Goal: Task Accomplishment & Management: Manage account settings

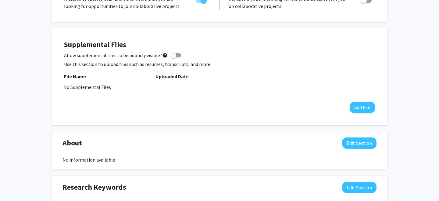
scroll to position [148, 0]
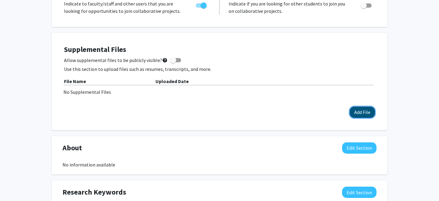
click at [365, 112] on button "Add File" at bounding box center [362, 111] width 25 height 11
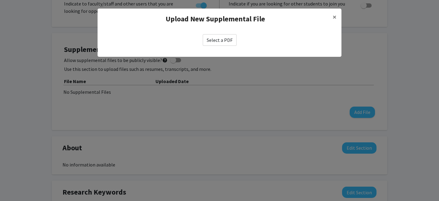
click at [222, 40] on label "Select a PDF" at bounding box center [220, 40] width 34 height 12
click at [0, 0] on input "Select a PDF" at bounding box center [0, 0] width 0 height 0
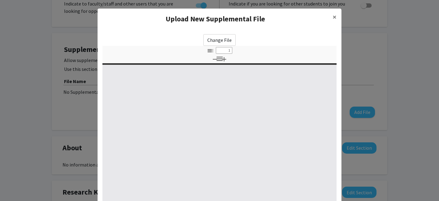
select select "custom"
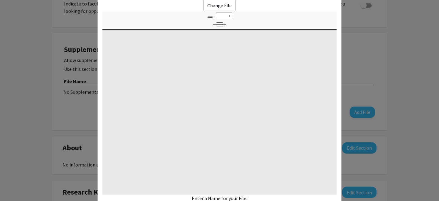
type input "0"
select select "custom"
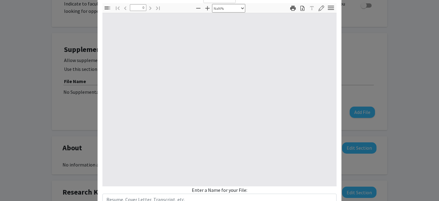
scroll to position [41, 0]
type input "1"
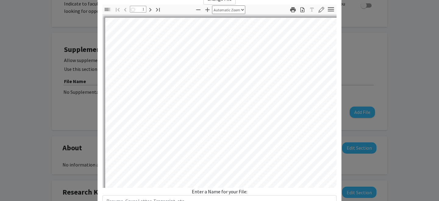
select select "auto"
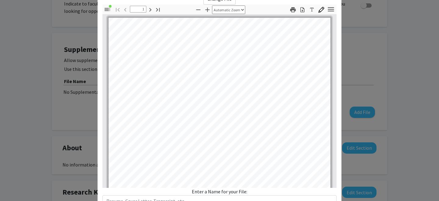
scroll to position [0, 0]
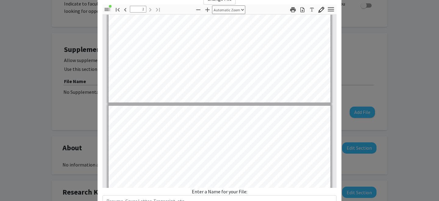
type input "1"
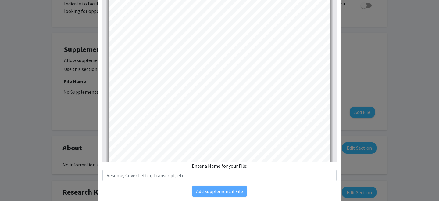
scroll to position [85, 0]
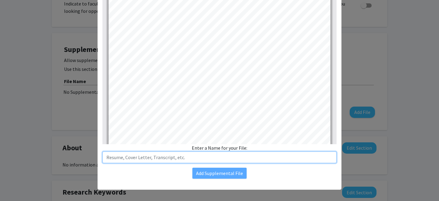
click at [228, 158] on input "text" at bounding box center [220, 157] width 234 height 12
type input "R"
type input "Resume"
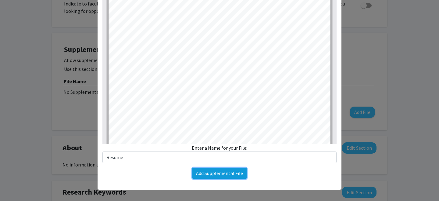
click at [219, 175] on button "Add Supplemental File" at bounding box center [220, 172] width 54 height 11
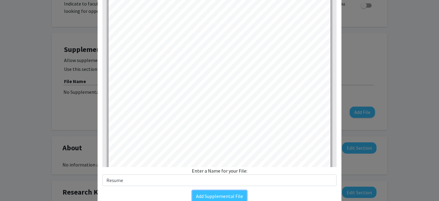
scroll to position [88, 0]
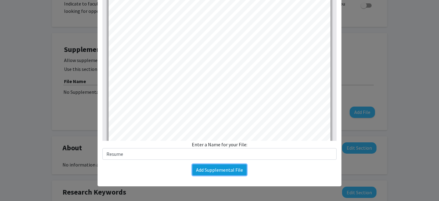
click at [214, 171] on button "Add Supplemental File" at bounding box center [220, 169] width 54 height 11
click at [219, 167] on button "Add Supplemental File" at bounding box center [220, 169] width 54 height 11
click at [225, 170] on button "Add Supplemental File" at bounding box center [220, 169] width 54 height 11
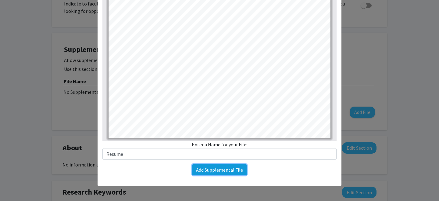
click at [225, 170] on button "Add Supplemental File" at bounding box center [220, 169] width 54 height 11
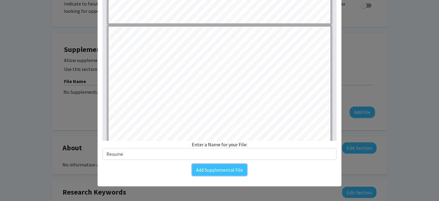
type input "1"
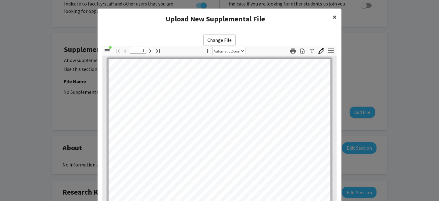
click at [336, 19] on span "×" at bounding box center [335, 16] width 4 height 9
click at [336, 17] on span "×" at bounding box center [335, 16] width 4 height 9
click at [335, 16] on span "×" at bounding box center [335, 16] width 4 height 9
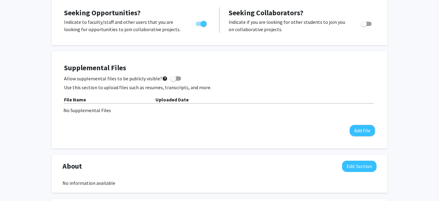
scroll to position [130, 0]
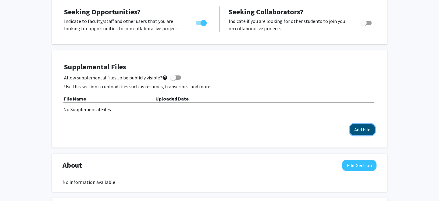
click at [361, 131] on button "Add File" at bounding box center [362, 129] width 25 height 11
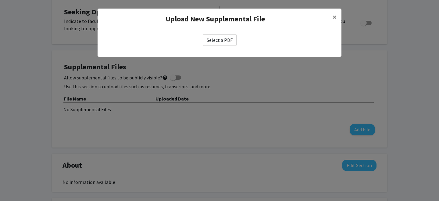
click at [222, 31] on div "Select a PDF" at bounding box center [220, 39] width 244 height 21
click at [221, 36] on label "Select a PDF" at bounding box center [220, 40] width 34 height 12
click at [0, 0] on input "Select a PDF" at bounding box center [0, 0] width 0 height 0
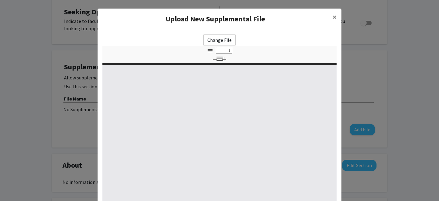
select select "custom"
type input "0"
select select "custom"
type input "1"
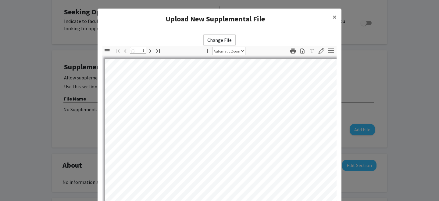
select select "auto"
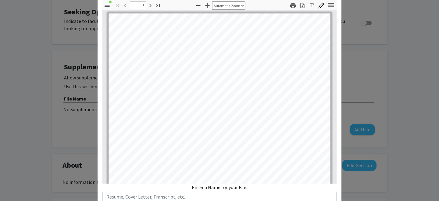
scroll to position [50, 0]
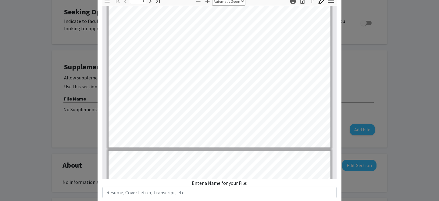
type input "2"
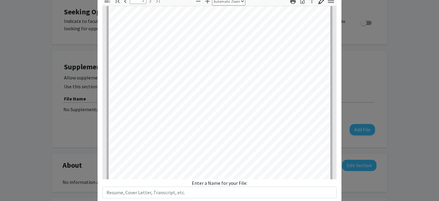
scroll to position [411, 0]
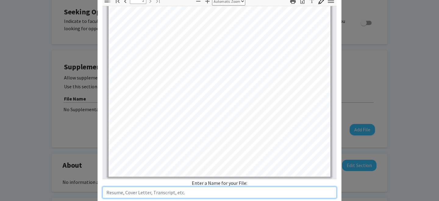
click at [174, 190] on input "text" at bounding box center [220, 192] width 234 height 12
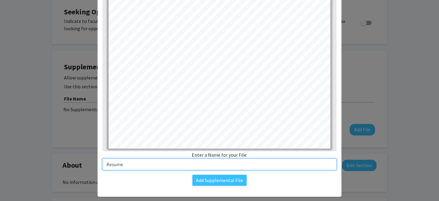
scroll to position [83, 0]
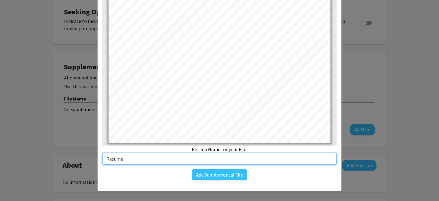
type input "Resume"
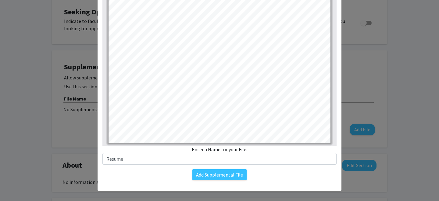
click at [159, 177] on div "Add Supplemental File" at bounding box center [220, 174] width 234 height 11
click at [224, 172] on button "Add Supplemental File" at bounding box center [220, 174] width 54 height 11
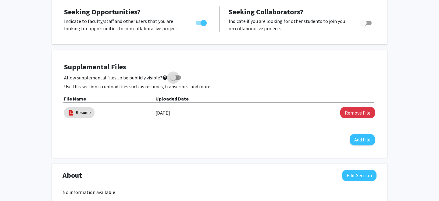
click at [173, 77] on span at bounding box center [173, 77] width 6 height 6
click at [173, 80] on input "Allow supplemental files to be publicly visible? help" at bounding box center [173, 80] width 0 height 0
checkbox input "true"
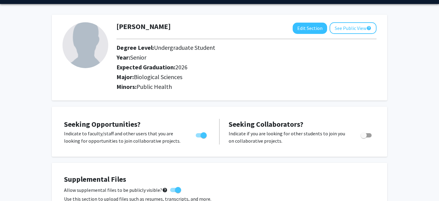
scroll to position [0, 0]
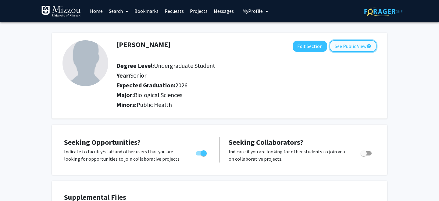
click at [345, 47] on button "See Public View help" at bounding box center [353, 46] width 47 height 12
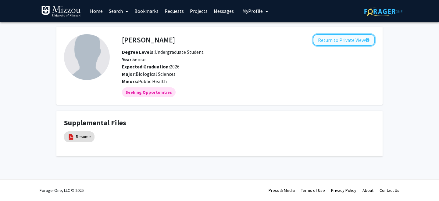
click at [338, 41] on button "Return to Private View help" at bounding box center [344, 40] width 62 height 12
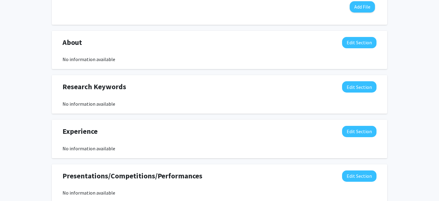
scroll to position [266, 0]
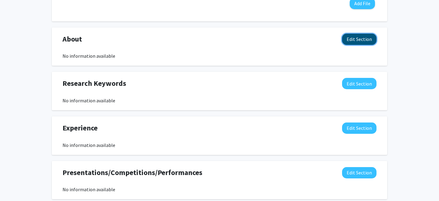
click at [358, 38] on button "Edit Section" at bounding box center [359, 39] width 34 height 11
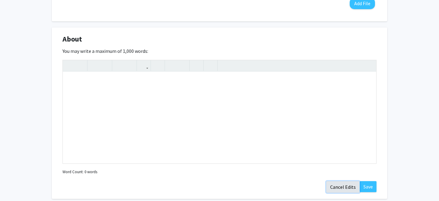
click at [347, 185] on button "Cancel Edits" at bounding box center [343, 187] width 34 height 12
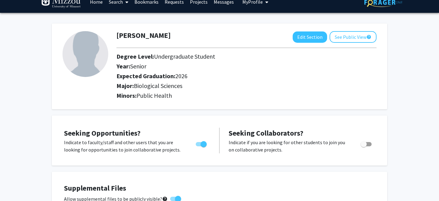
scroll to position [0, 0]
